Goal: Information Seeking & Learning: Learn about a topic

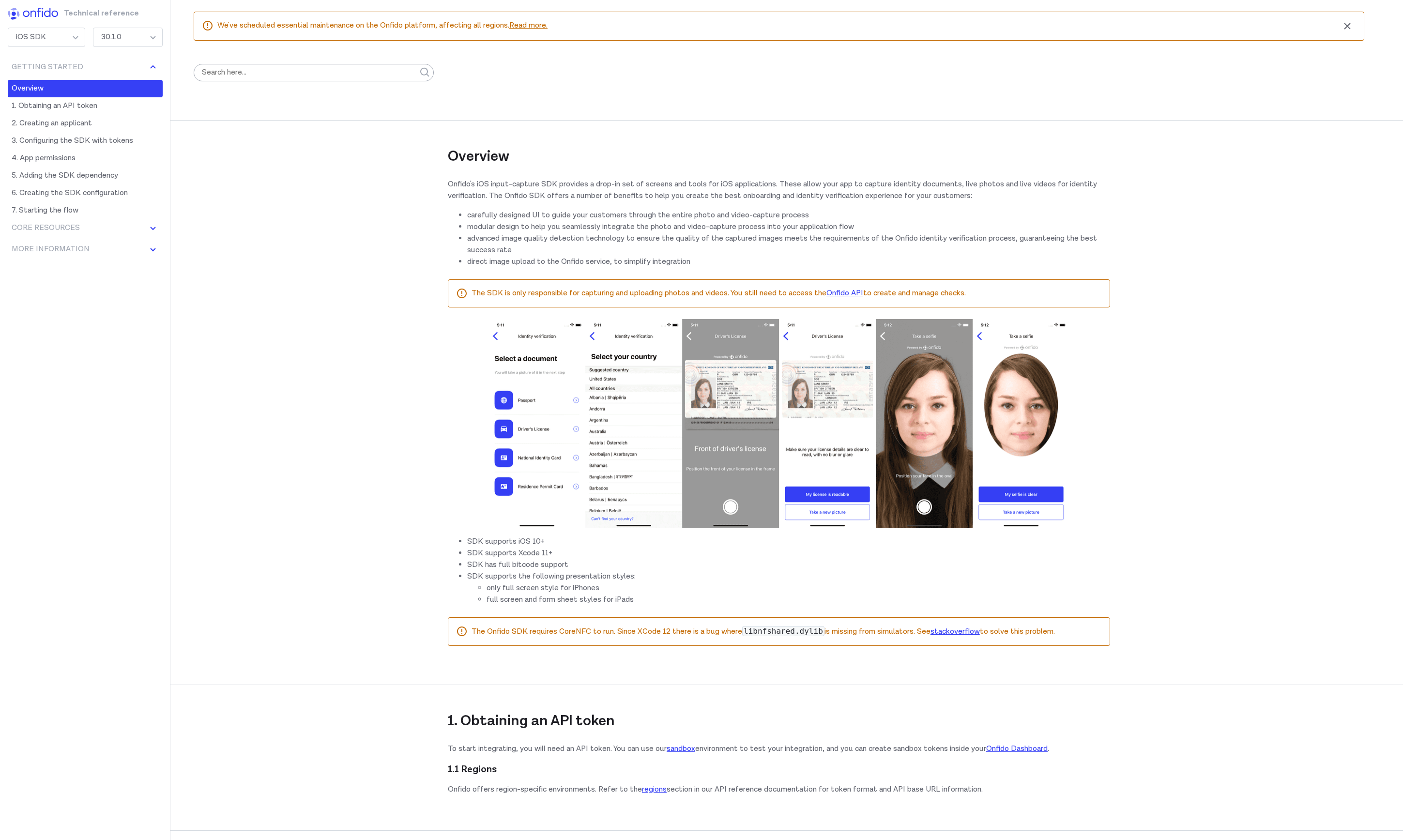
click at [535, 23] on link "Read more." at bounding box center [528, 25] width 39 height 10
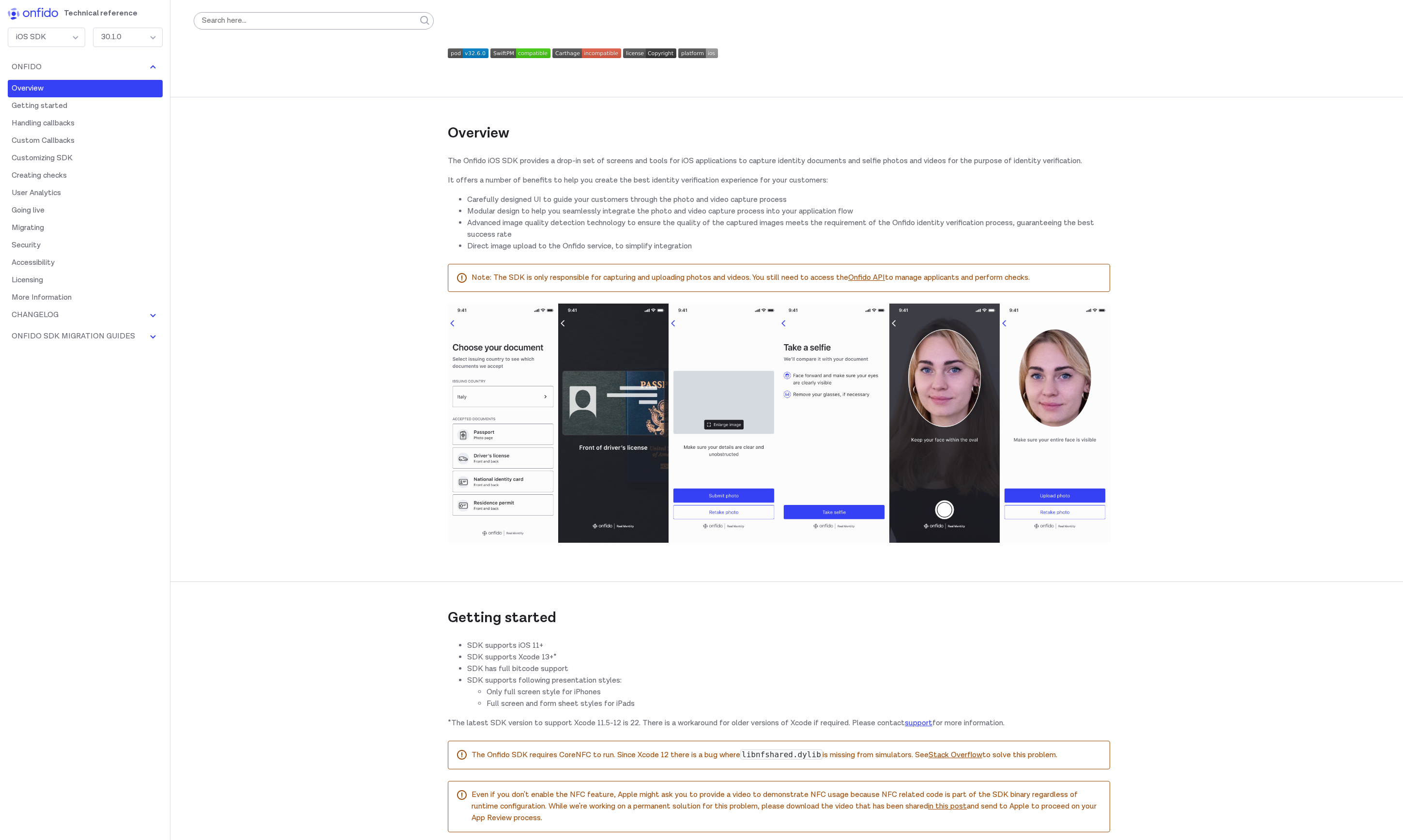
click at [45, 12] on img at bounding box center [33, 14] width 51 height 12
click at [36, 12] on img at bounding box center [33, 14] width 51 height 12
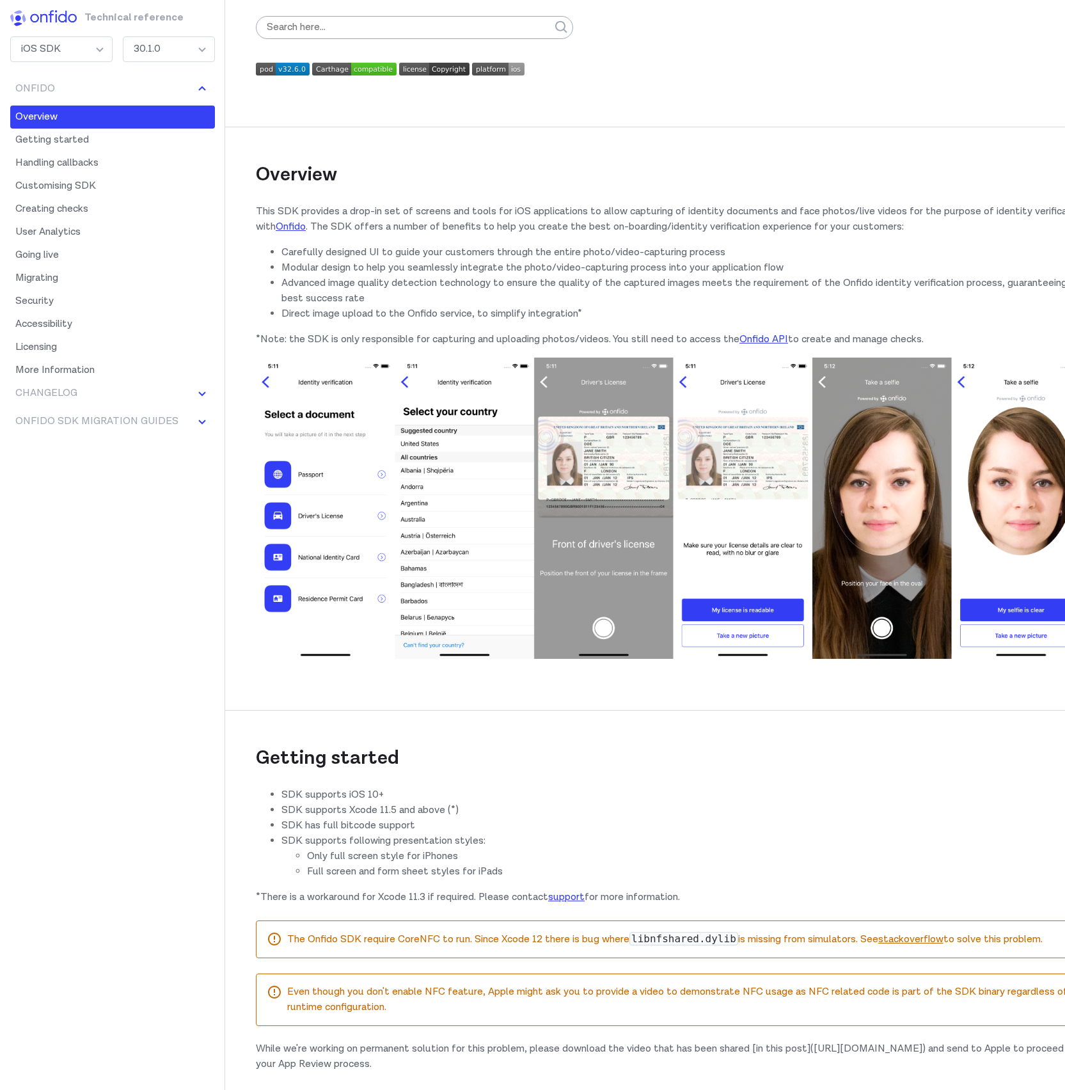
scroll to position [2, 0]
click at [429, 251] on li "Carefully designed UI to guide your customers through the entire photo/video-ca…" at bounding box center [685, 251] width 809 height 15
